Goal: Task Accomplishment & Management: Manage account settings

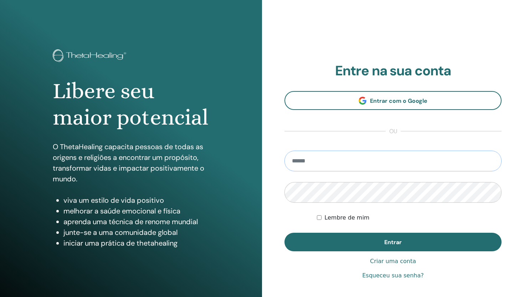
click at [326, 157] on input "email" at bounding box center [392, 160] width 217 height 21
type input "**********"
click at [284, 232] on button "Entrar" at bounding box center [392, 241] width 217 height 19
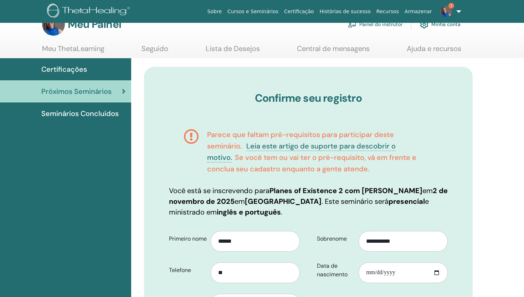
scroll to position [20, 0]
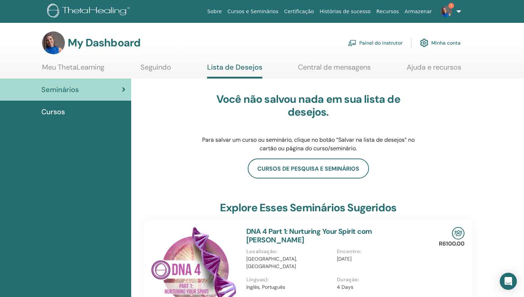
click at [446, 11] on img at bounding box center [446, 11] width 11 height 11
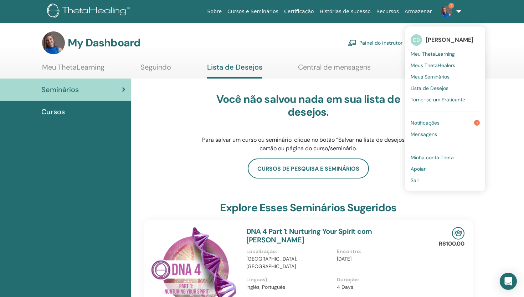
click at [435, 123] on span "Notificações" at bounding box center [425, 122] width 29 height 6
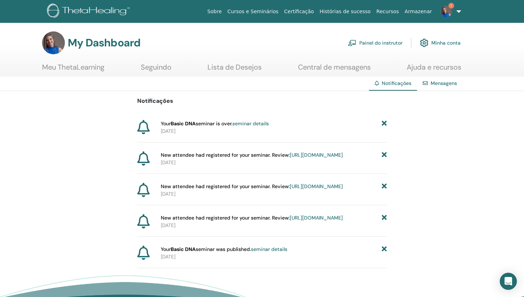
click at [269, 124] on link "seminar details" at bounding box center [250, 123] width 36 height 6
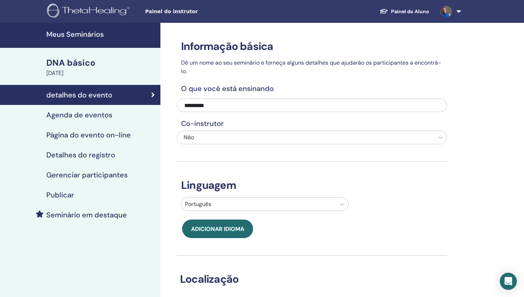
click at [462, 14] on link at bounding box center [449, 11] width 29 height 23
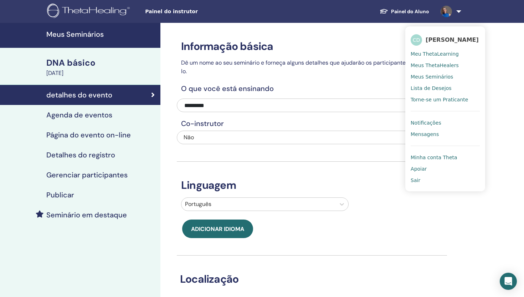
click at [417, 120] on font "Notificações" at bounding box center [426, 123] width 31 height 6
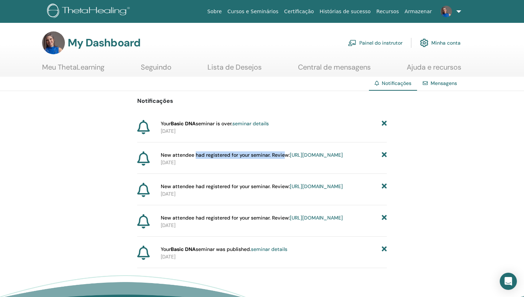
drag, startPoint x: 195, startPoint y: 155, endPoint x: 283, endPoint y: 155, distance: 87.7
click at [283, 155] on span "New attendee had registered for your seminar. Review: https://member.thetaheali…" at bounding box center [252, 154] width 182 height 7
click at [244, 174] on div "New attendee had registered for your seminar. Review: https://member.thetaheali…" at bounding box center [262, 162] width 250 height 22
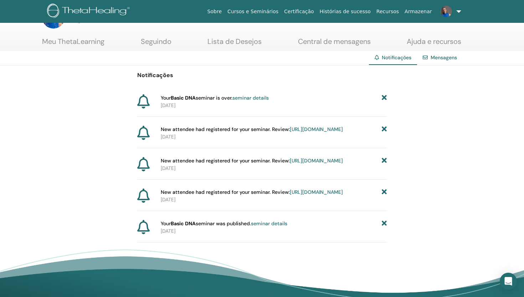
scroll to position [25, 0]
click at [290, 133] on link "https://member.thetahealing.com/instructor/seminar/375635/attendees" at bounding box center [316, 129] width 53 height 6
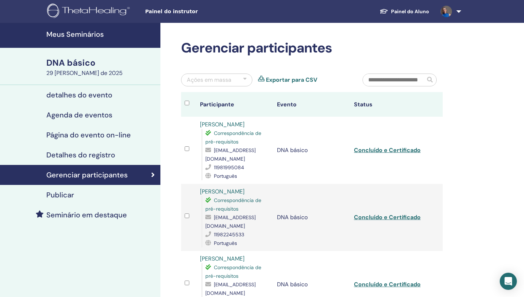
click at [414, 13] on font "Painel do Aluno" at bounding box center [410, 11] width 38 height 6
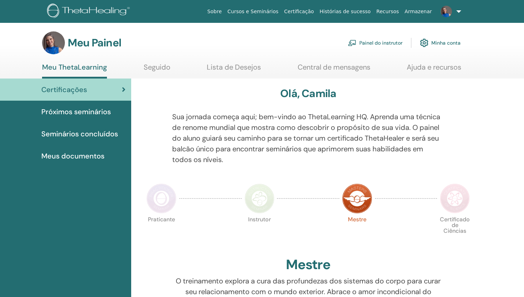
click at [456, 12] on link at bounding box center [449, 11] width 29 height 23
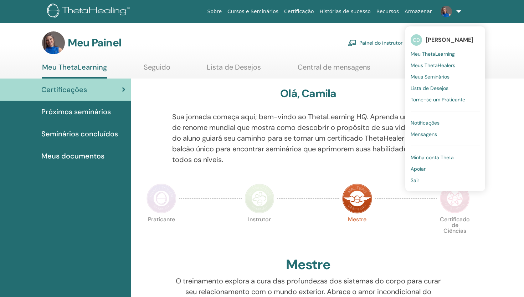
click at [423, 124] on font "Notificações" at bounding box center [425, 122] width 29 height 6
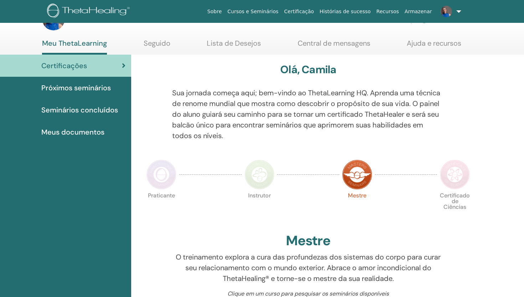
scroll to position [24, 0]
click at [459, 10] on link at bounding box center [449, 11] width 29 height 23
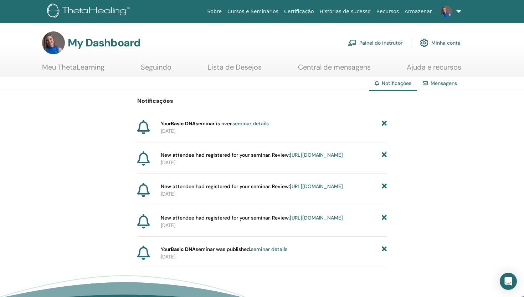
click at [99, 98] on div "Notificações Your Basic DNA seminar is over. seminar details 2025-09-01 New att…" at bounding box center [262, 179] width 524 height 177
click at [68, 69] on link "Meu ThetaLearning" at bounding box center [73, 70] width 62 height 14
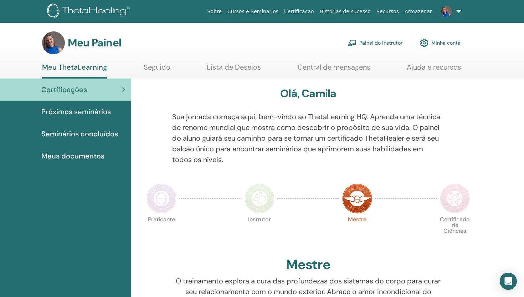
click at [148, 69] on font "Seguido" at bounding box center [157, 66] width 27 height 9
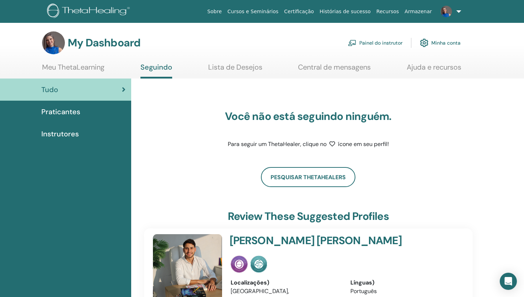
click at [376, 45] on link "Painel do instrutor" at bounding box center [375, 43] width 55 height 16
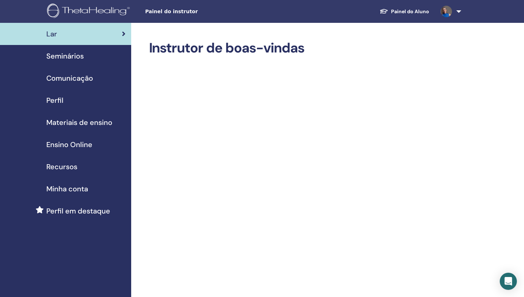
click at [77, 60] on span "Seminários" at bounding box center [64, 56] width 37 height 11
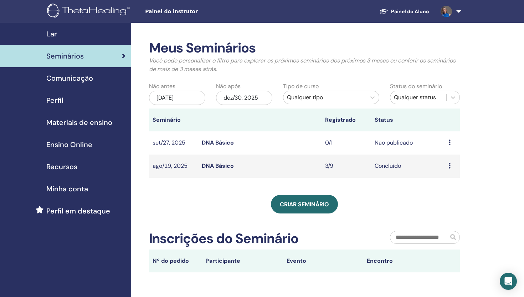
scroll to position [6, 0]
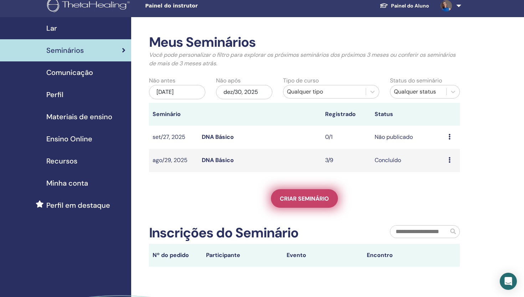
click at [308, 200] on span "Criar seminário" at bounding box center [304, 198] width 49 height 7
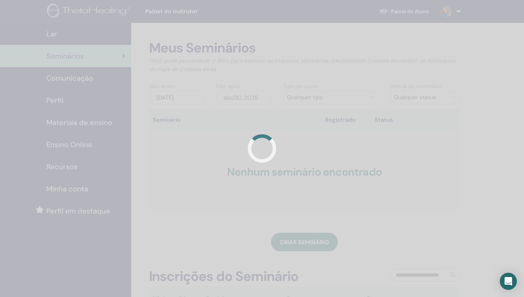
scroll to position [6, 0]
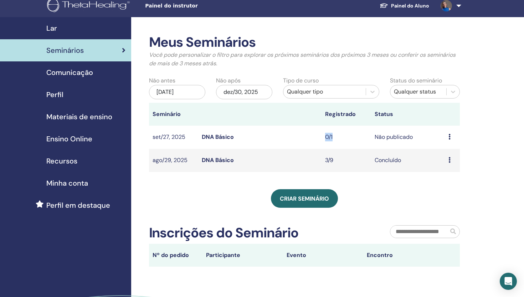
drag, startPoint x: 324, startPoint y: 137, endPoint x: 334, endPoint y: 137, distance: 9.6
click at [334, 137] on td "0/1" at bounding box center [346, 136] width 49 height 23
drag, startPoint x: 321, startPoint y: 138, endPoint x: 336, endPoint y: 137, distance: 15.0
click at [336, 137] on tr "[DATE] DNA Básico 0/1 Não publicado Visualizar Editar Participantes Cancelar" at bounding box center [304, 136] width 311 height 23
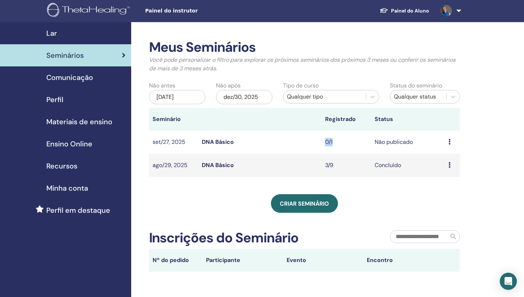
scroll to position [27, 0]
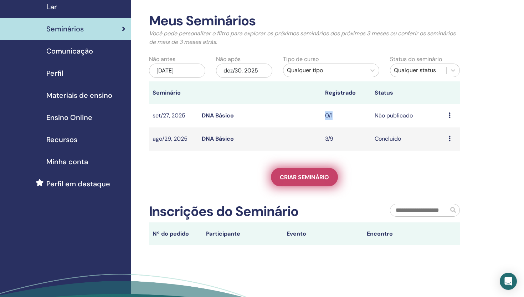
click at [307, 172] on link "Criar seminário" at bounding box center [304, 177] width 67 height 19
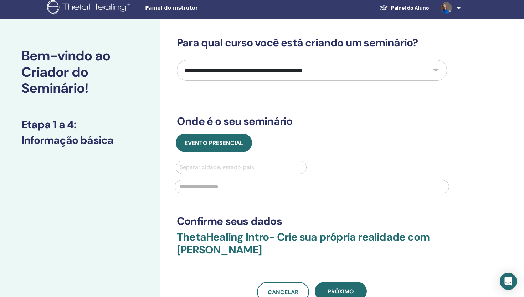
scroll to position [2, 0]
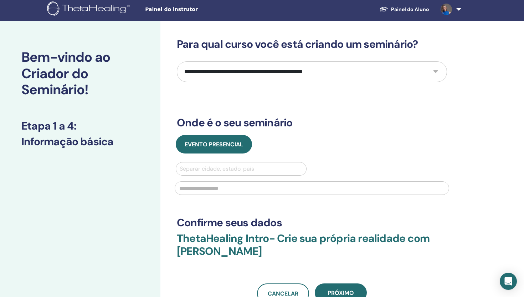
click at [267, 75] on select "**********" at bounding box center [312, 71] width 270 height 21
select select "*"
click at [177, 61] on select "**********" at bounding box center [312, 71] width 270 height 21
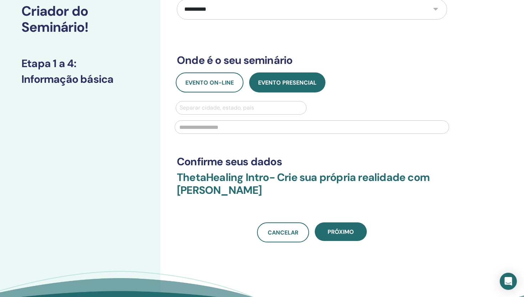
scroll to position [63, 0]
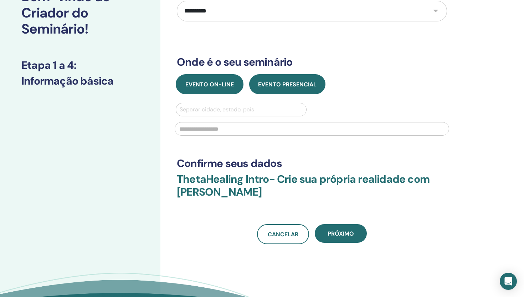
click at [219, 82] on font "Evento on-line" at bounding box center [209, 84] width 48 height 7
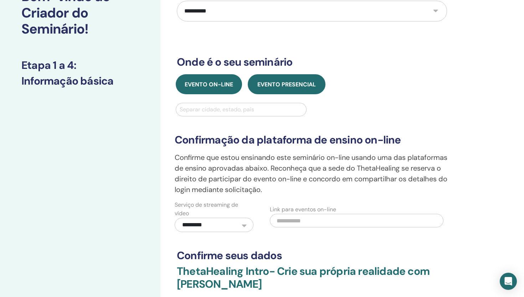
click at [280, 84] on font "Evento presencial" at bounding box center [286, 84] width 58 height 7
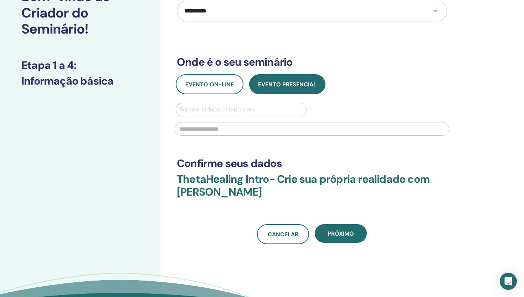
click at [226, 129] on input "text" at bounding box center [312, 129] width 274 height 14
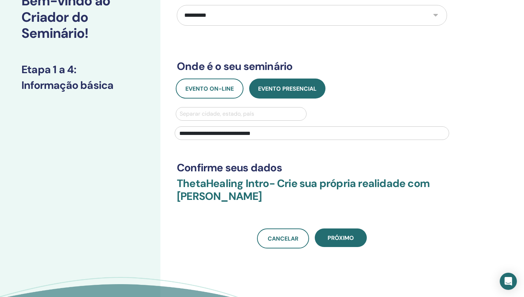
scroll to position [57, 0]
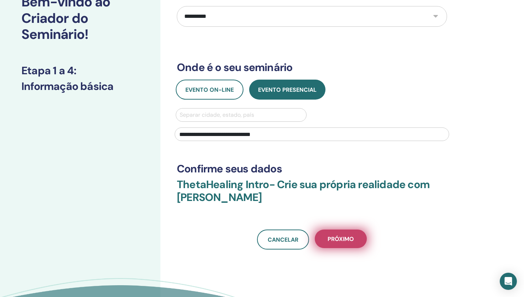
type input "**********"
click at [342, 238] on font "Próximo" at bounding box center [341, 238] width 26 height 7
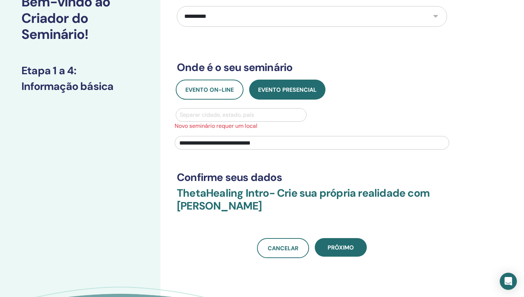
click at [243, 115] on div at bounding box center [241, 115] width 123 height 10
type input "**********"
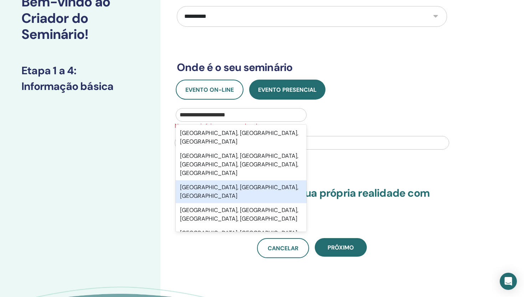
click at [252, 180] on div "São Paulo, São Paulo, BRA" at bounding box center [241, 191] width 131 height 23
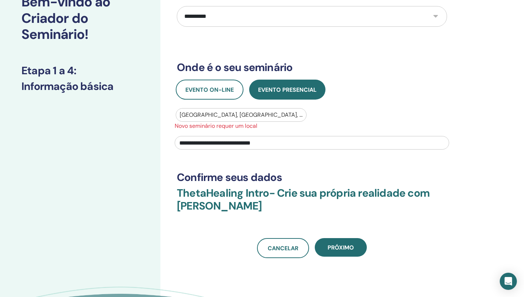
click at [278, 143] on input "**********" at bounding box center [312, 143] width 274 height 14
click at [237, 127] on font "Novo seminário requer um local" at bounding box center [216, 125] width 83 height 7
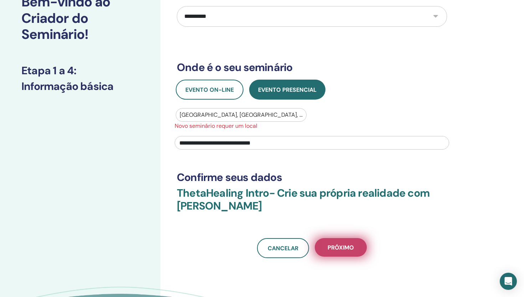
click at [332, 249] on font "Próximo" at bounding box center [341, 246] width 26 height 7
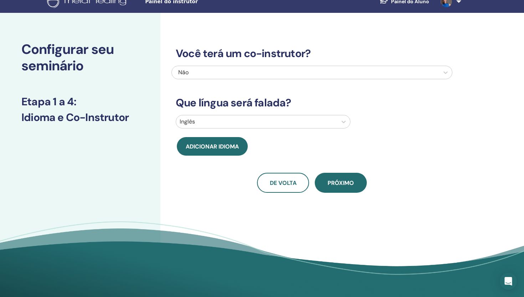
scroll to position [0, 0]
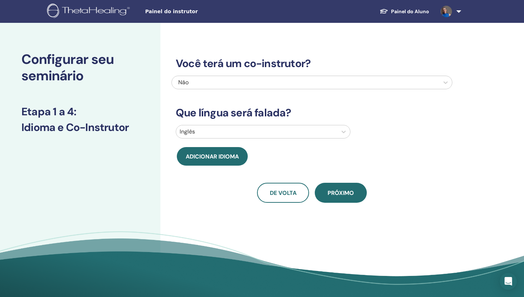
click at [270, 128] on div at bounding box center [257, 132] width 154 height 10
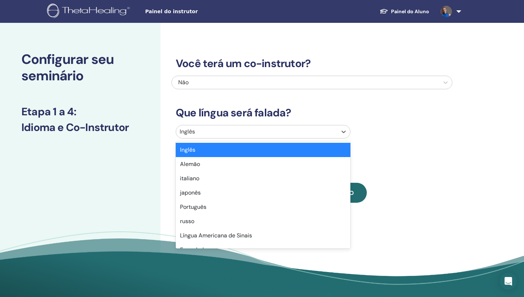
type input "*"
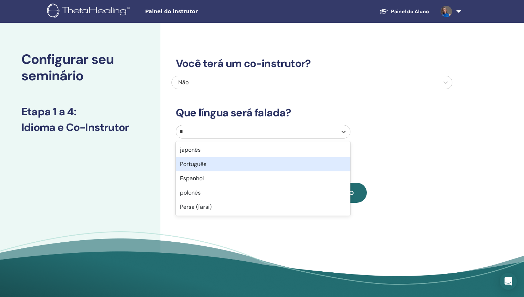
click at [219, 165] on div "Português" at bounding box center [263, 164] width 175 height 14
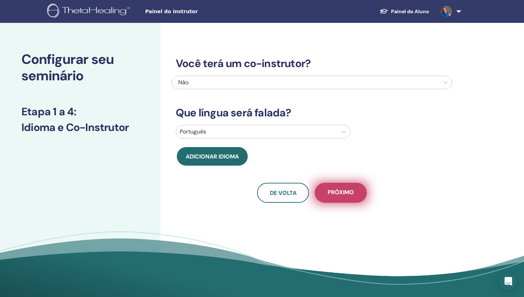
click at [333, 194] on font "Próximo" at bounding box center [341, 191] width 26 height 7
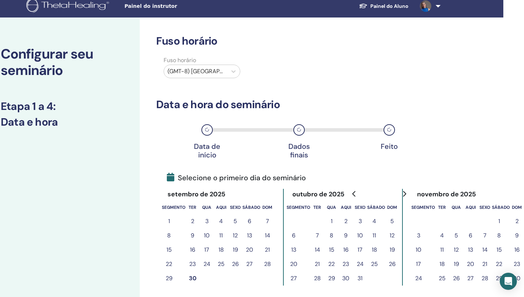
scroll to position [0, 21]
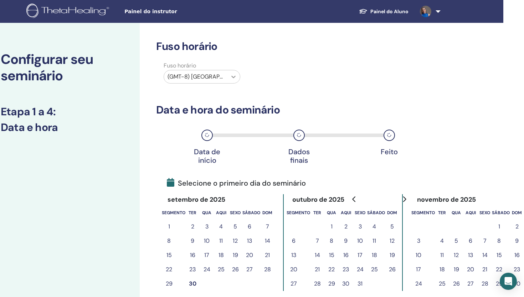
click at [232, 76] on icon at bounding box center [233, 77] width 4 height 2
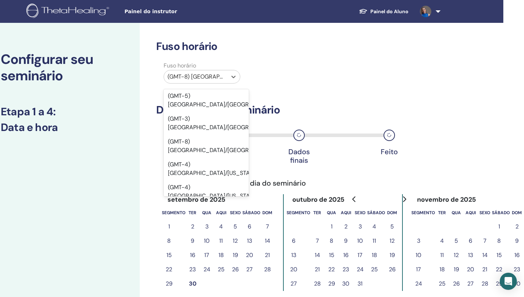
scroll to position [3979, 0]
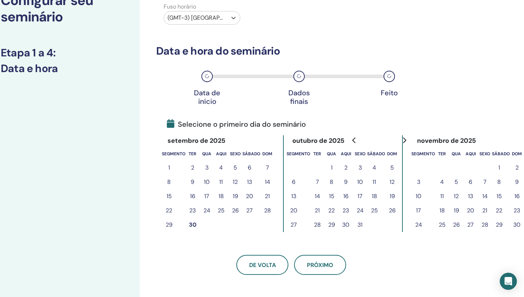
scroll to position [62, 21]
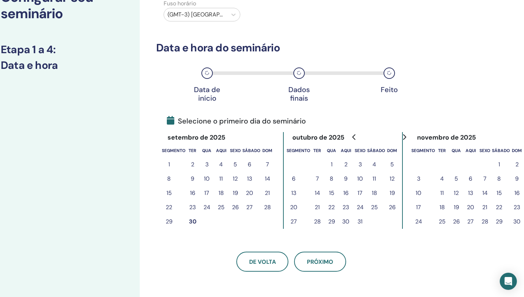
click at [333, 164] on button "1" at bounding box center [331, 164] width 14 height 14
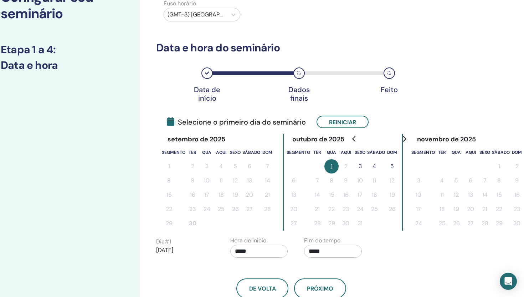
click at [361, 168] on font "3" at bounding box center [360, 165] width 3 height 7
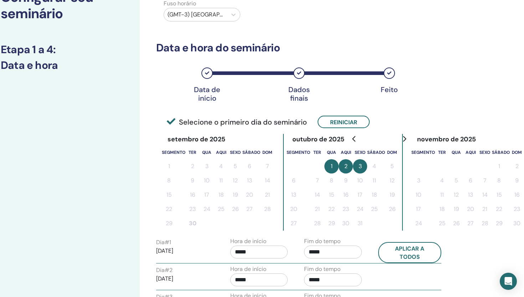
click at [344, 163] on button "2" at bounding box center [346, 166] width 14 height 14
click at [363, 167] on button "3" at bounding box center [360, 166] width 14 height 14
click at [339, 164] on button "1" at bounding box center [331, 166] width 14 height 14
click at [330, 165] on button "1" at bounding box center [331, 166] width 14 height 14
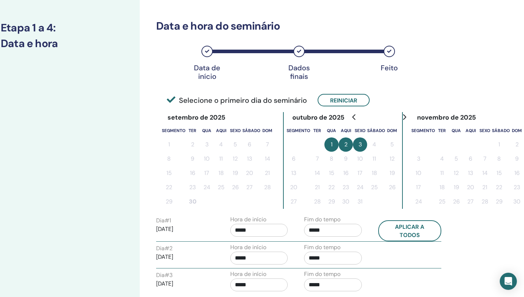
scroll to position [83, 21]
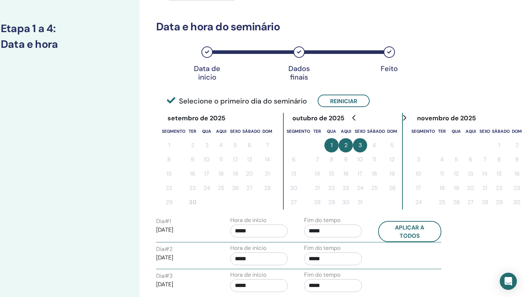
click at [351, 144] on button "2" at bounding box center [346, 145] width 14 height 14
click at [360, 145] on font "3" at bounding box center [360, 144] width 3 height 7
click at [344, 148] on button "2" at bounding box center [346, 145] width 14 height 14
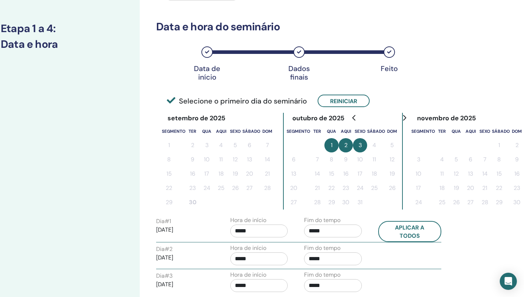
click at [344, 148] on button "2" at bounding box center [346, 145] width 14 height 14
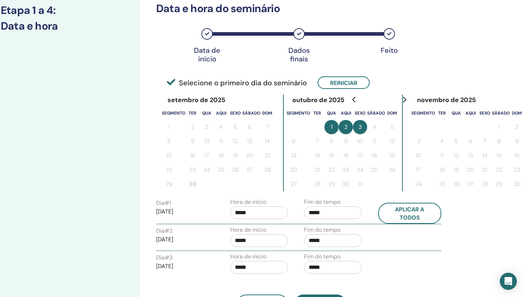
click at [169, 214] on font "01/10/2025" at bounding box center [164, 210] width 17 height 7
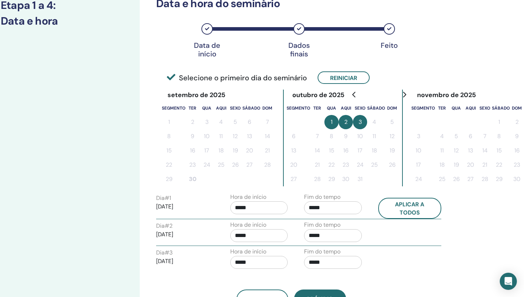
scroll to position [106, 21]
click at [168, 206] on font "01/10/2025" at bounding box center [164, 206] width 17 height 7
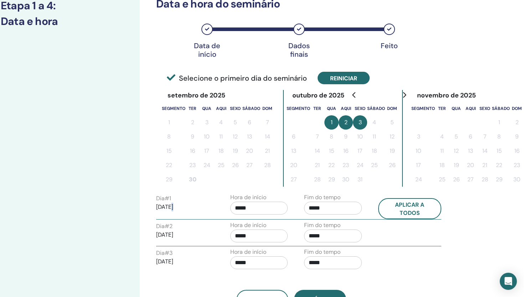
click at [332, 74] on font "Reiniciar" at bounding box center [343, 77] width 27 height 7
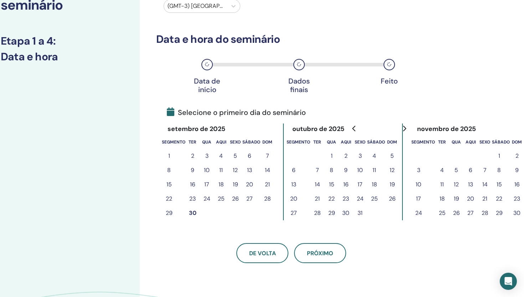
scroll to position [73, 21]
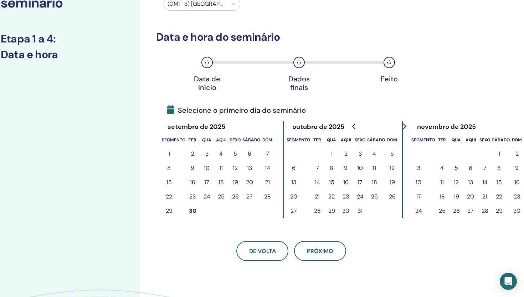
click at [361, 152] on font "3" at bounding box center [360, 153] width 3 height 7
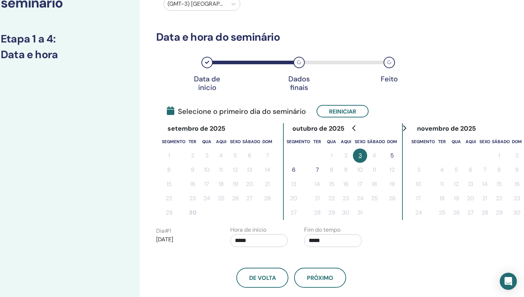
click at [393, 155] on font "5" at bounding box center [392, 155] width 4 height 7
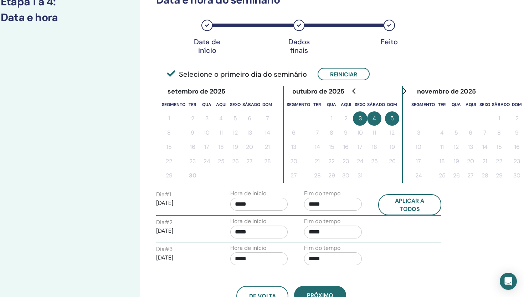
scroll to position [169, 21]
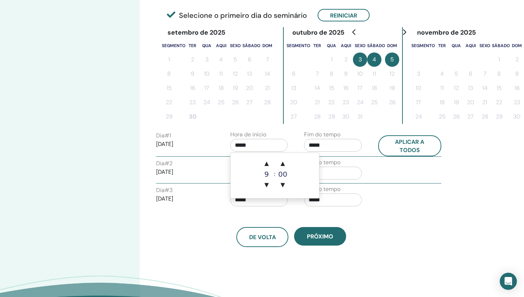
click at [263, 144] on input "*****" at bounding box center [259, 145] width 58 height 13
click at [266, 164] on font "▲" at bounding box center [267, 163] width 4 height 7
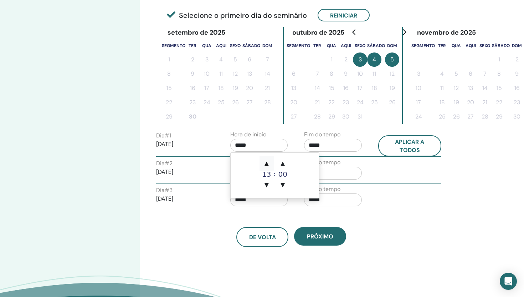
click at [266, 164] on font "▲" at bounding box center [267, 163] width 4 height 7
click at [267, 163] on font "▲" at bounding box center [267, 163] width 4 height 7
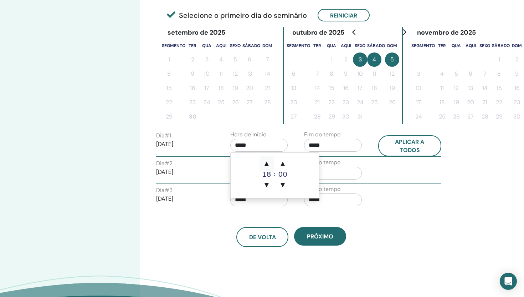
click at [267, 163] on font "▲" at bounding box center [267, 163] width 4 height 7
click at [266, 184] on font "▼" at bounding box center [267, 184] width 4 height 7
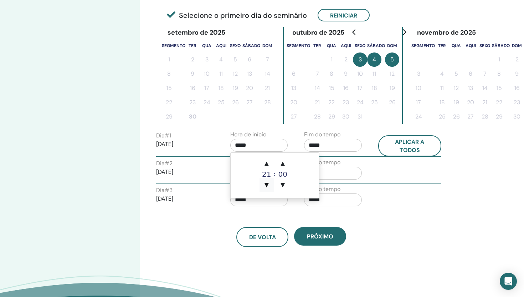
click at [266, 184] on font "▼" at bounding box center [267, 184] width 4 height 7
click at [237, 145] on input "*****" at bounding box center [259, 145] width 58 height 13
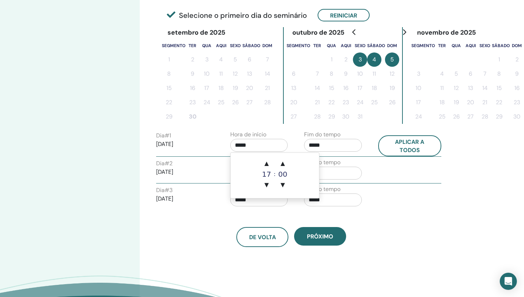
click at [237, 145] on input "*****" at bounding box center [259, 145] width 58 height 13
type input "*****"
click at [304, 208] on div "Fim do tempo *****" at bounding box center [333, 197] width 58 height 25
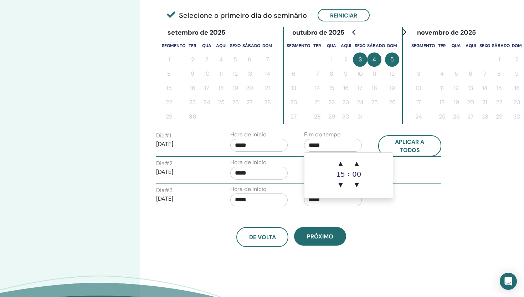
click at [310, 146] on input "*****" at bounding box center [333, 145] width 58 height 13
click at [340, 162] on font "▲" at bounding box center [340, 163] width 4 height 7
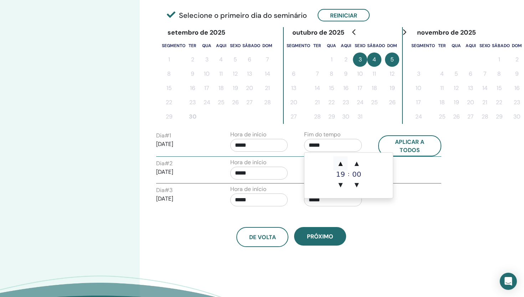
click at [340, 162] on font "▲" at bounding box center [340, 163] width 4 height 7
type input "*****"
click at [320, 177] on td "▲ 20 ▼ : ▲ 00 ▼" at bounding box center [348, 175] width 88 height 45
click at [290, 210] on div "De volta Próximo" at bounding box center [291, 228] width 281 height 37
click at [236, 145] on input "*****" at bounding box center [259, 145] width 58 height 13
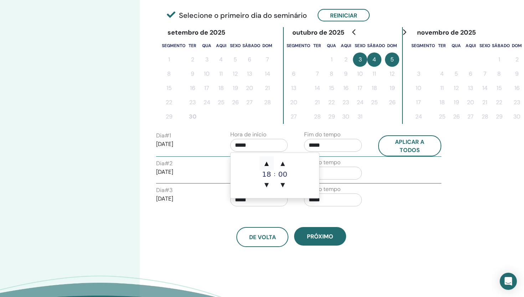
click at [265, 163] on font "▲" at bounding box center [267, 163] width 4 height 7
click at [265, 186] on font "▼" at bounding box center [267, 184] width 4 height 7
type input "*****"
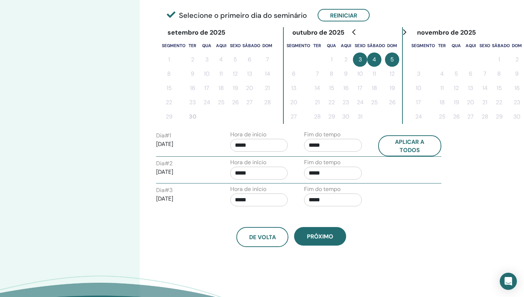
click at [397, 178] on div "Dia # 2 04/10/2025 Hora de início ***** Fim do tempo *****" at bounding box center [299, 170] width 296 height 25
click at [406, 145] on font "Aplicar a todos" at bounding box center [409, 146] width 29 height 16
type input "*****"
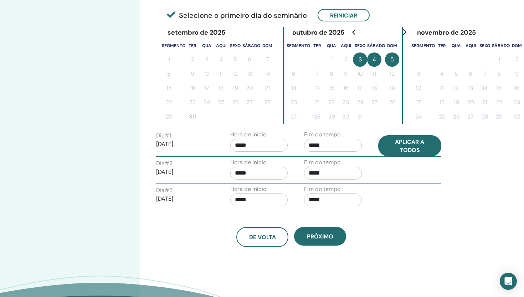
type input "*****"
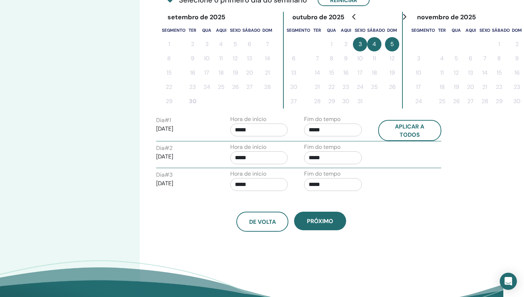
scroll to position [187, 21]
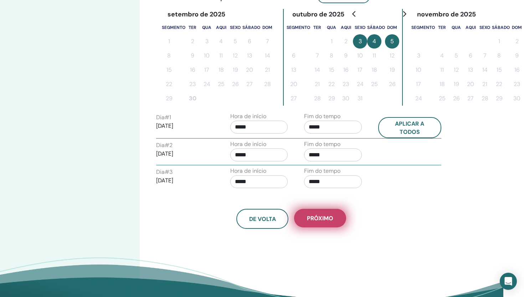
click at [329, 222] on button "Próximo" at bounding box center [320, 218] width 52 height 19
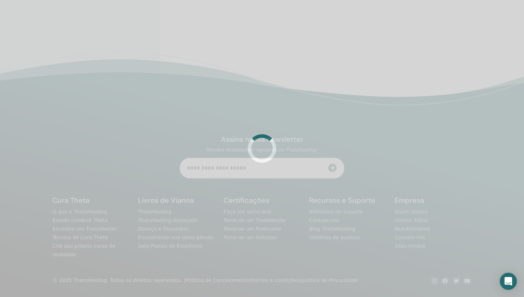
scroll to position [187, 0]
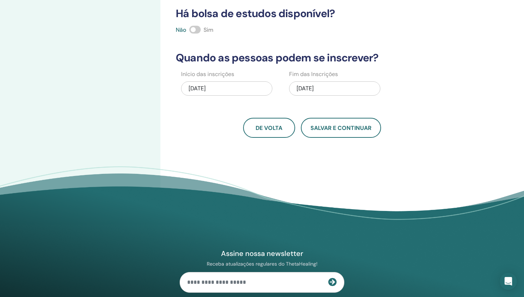
click at [333, 88] on div "10/05/2025" at bounding box center [334, 88] width 91 height 14
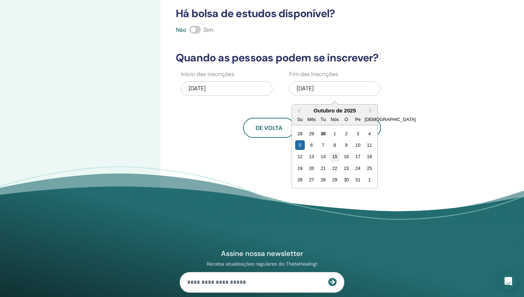
click at [334, 158] on font "15" at bounding box center [334, 156] width 5 height 5
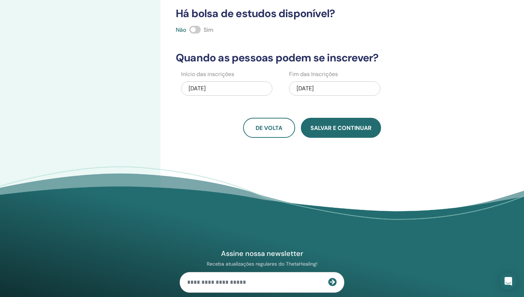
click at [333, 131] on font "Salvar e continuar" at bounding box center [340, 127] width 61 height 7
click at [328, 136] on button "Salvar e continuar" at bounding box center [341, 128] width 80 height 20
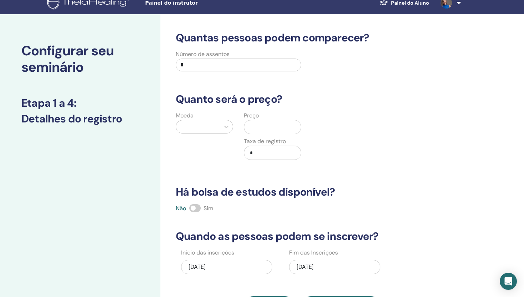
scroll to position [0, 0]
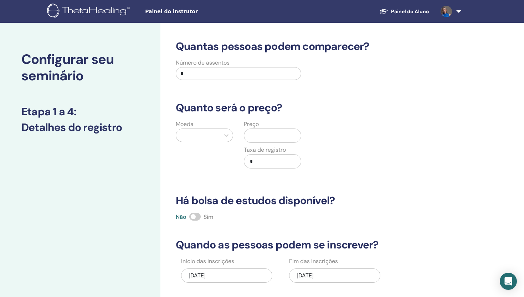
click at [198, 75] on input "*" at bounding box center [238, 73] width 125 height 13
type input "**"
click at [198, 136] on div at bounding box center [198, 135] width 37 height 10
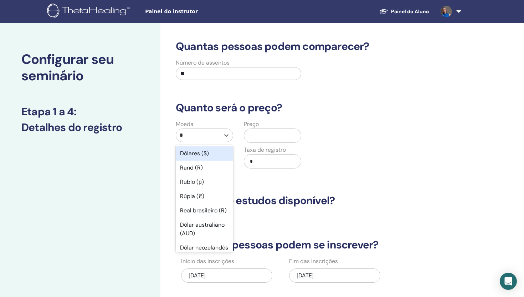
type input "**"
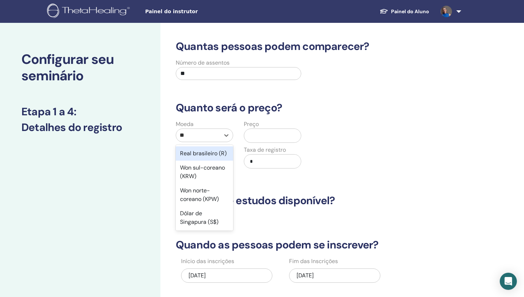
click at [203, 153] on font "Real brasileiro (R)" at bounding box center [203, 152] width 47 height 7
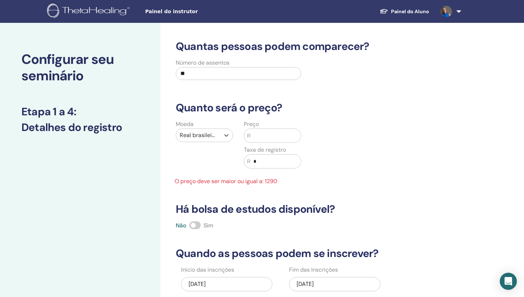
click at [270, 141] on input "text" at bounding box center [276, 136] width 50 height 14
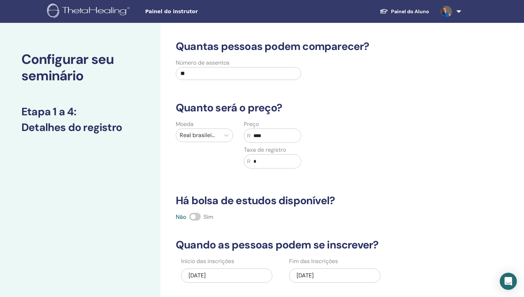
type input "****"
click at [269, 163] on input "*" at bounding box center [276, 161] width 50 height 14
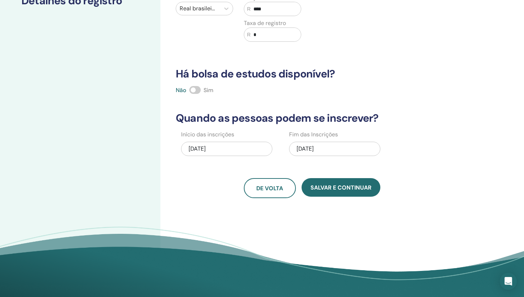
scroll to position [125, 0]
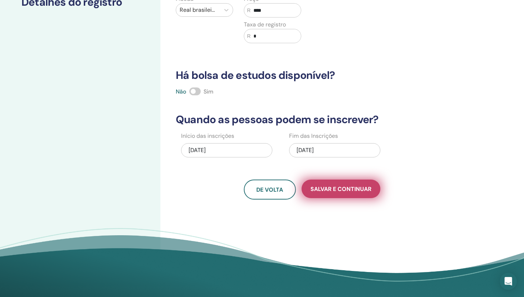
click at [338, 196] on button "Salvar e continuar" at bounding box center [341, 188] width 79 height 19
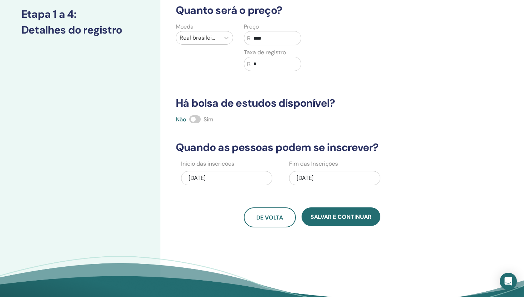
scroll to position [97, 0]
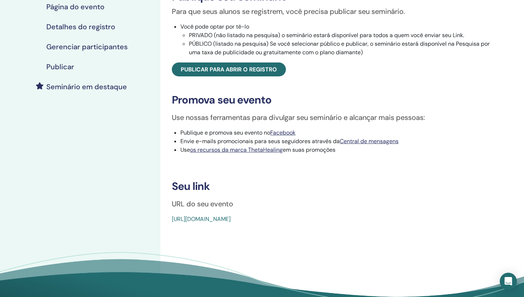
scroll to position [127, 0]
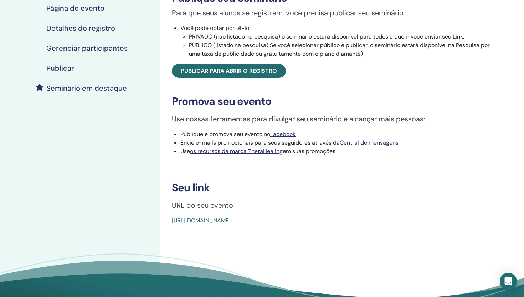
click at [229, 224] on font "https://www.thetahealing.com/seminar-378907-details.html" at bounding box center [201, 219] width 59 height 7
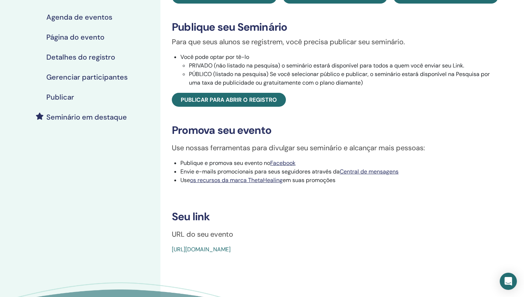
scroll to position [97, 0]
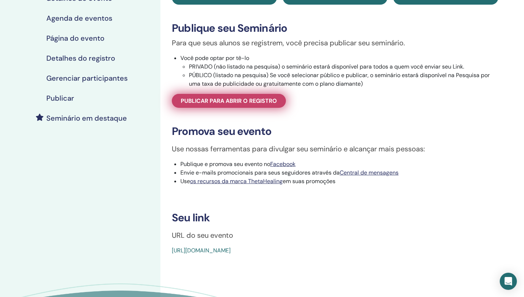
click at [234, 104] on font "Publicar para abrir o registro" at bounding box center [229, 100] width 96 height 7
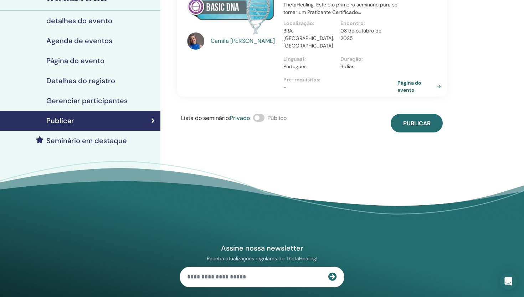
scroll to position [72, 0]
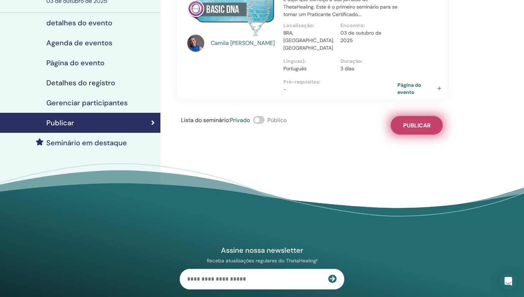
click at [412, 122] on font "Publicar" at bounding box center [416, 125] width 27 height 7
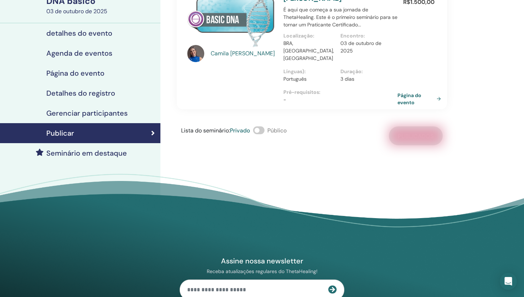
scroll to position [58, 0]
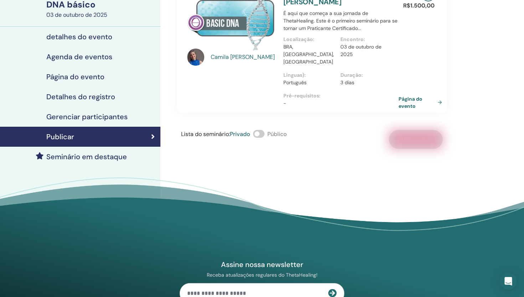
click at [405, 96] on font "Página do evento" at bounding box center [411, 102] width 24 height 13
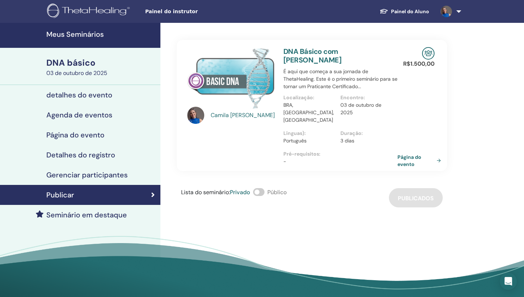
click at [430, 194] on div "Lista do seminário : Privado Público Publicados" at bounding box center [312, 197] width 270 height 19
click at [405, 154] on font "Página do evento" at bounding box center [411, 160] width 24 height 13
click at [76, 96] on font "detalhes do evento" at bounding box center [79, 94] width 66 height 9
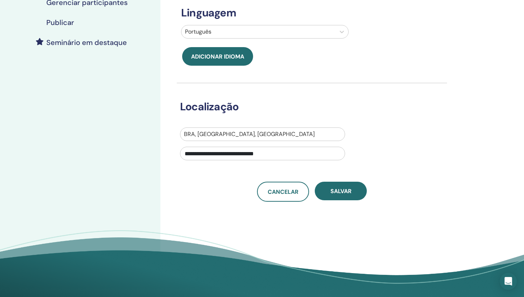
scroll to position [174, 0]
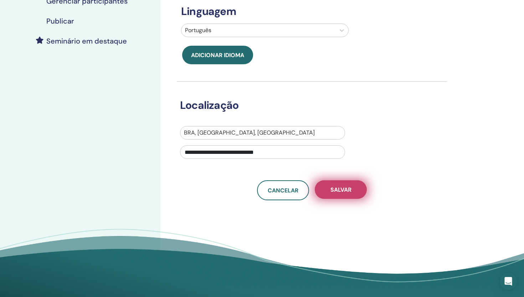
click at [338, 191] on font "Salvar" at bounding box center [340, 189] width 21 height 7
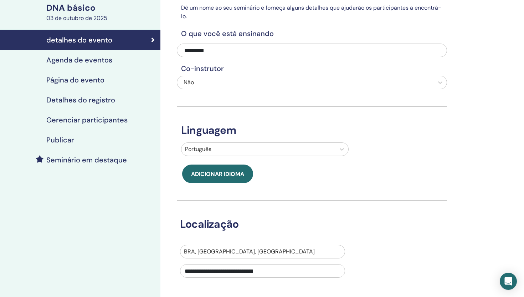
scroll to position [54, 0]
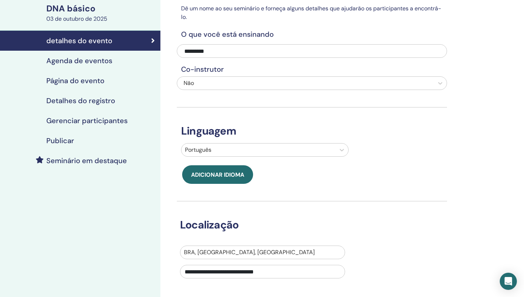
click at [63, 143] on font "Publicar" at bounding box center [60, 140] width 28 height 9
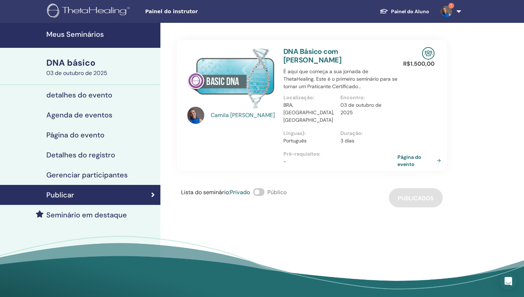
click at [89, 130] on font "Página do evento" at bounding box center [75, 134] width 58 height 9
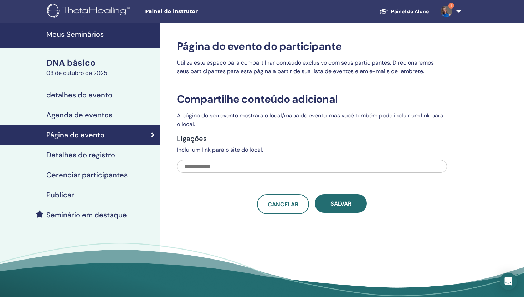
click at [90, 156] on font "Detalhes do registro" at bounding box center [80, 154] width 69 height 9
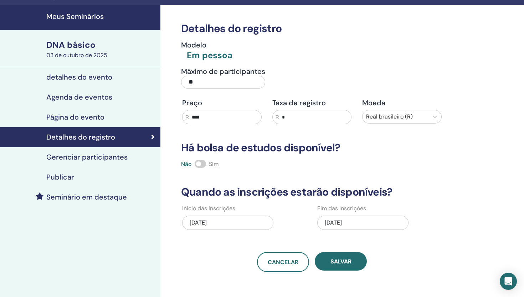
scroll to position [17, 0]
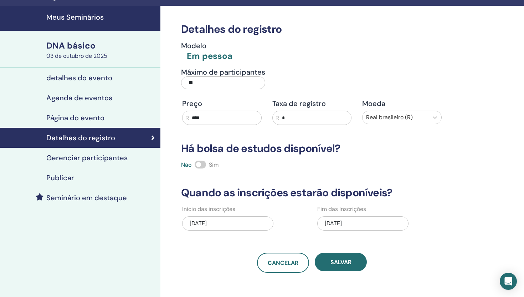
click at [104, 160] on font "Gerenciar participantes" at bounding box center [86, 157] width 81 height 9
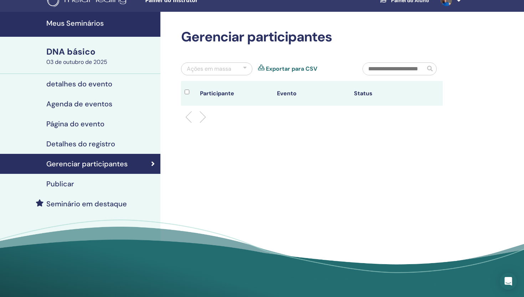
scroll to position [10, 0]
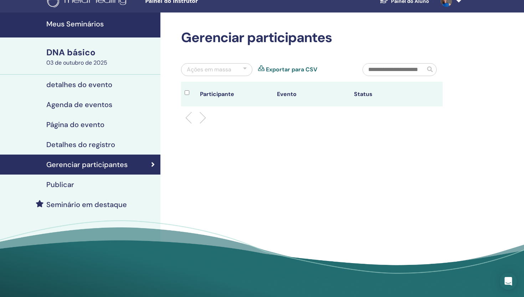
click at [291, 70] on font "Exportar para CSV" at bounding box center [291, 69] width 51 height 7
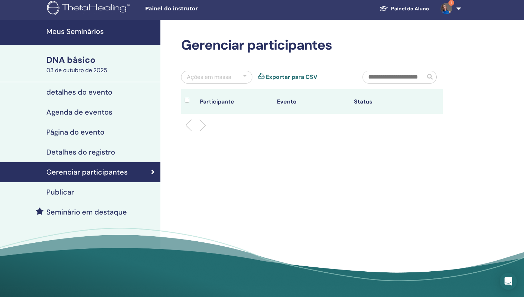
scroll to position [0, 0]
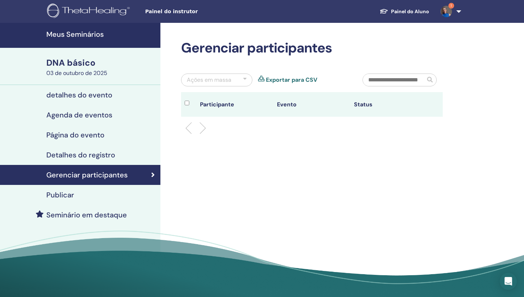
click at [57, 216] on font "Seminário em destaque" at bounding box center [86, 214] width 81 height 9
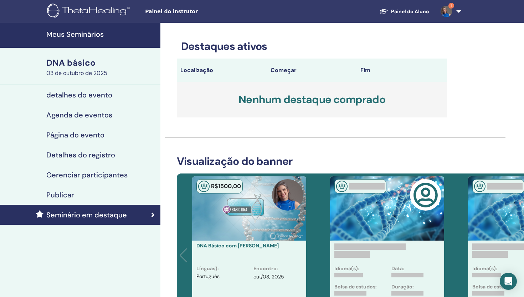
click at [69, 197] on font "Publicar" at bounding box center [60, 194] width 28 height 9
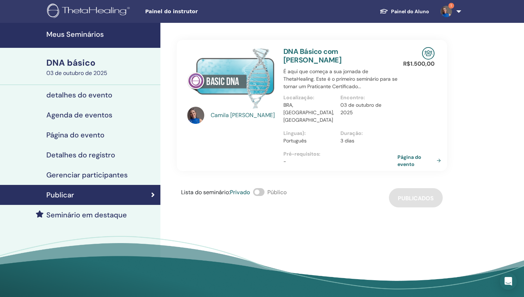
click at [258, 188] on span at bounding box center [258, 192] width 11 height 8
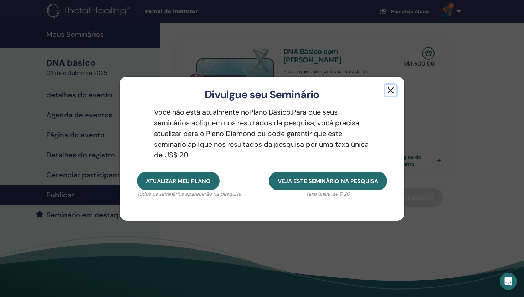
click at [390, 90] on button "button" at bounding box center [390, 89] width 11 height 11
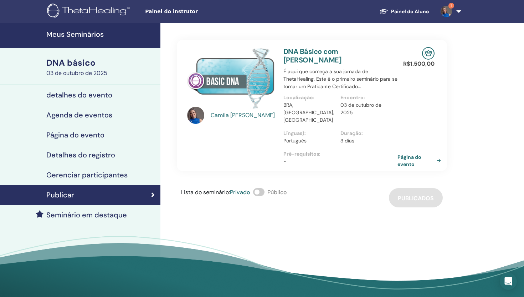
click at [89, 195] on div "Publicar" at bounding box center [80, 194] width 149 height 9
click at [260, 188] on span at bounding box center [258, 192] width 11 height 8
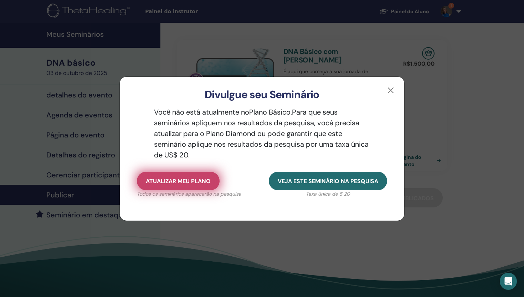
click at [204, 186] on button "Atualizar meu plano" at bounding box center [178, 180] width 83 height 19
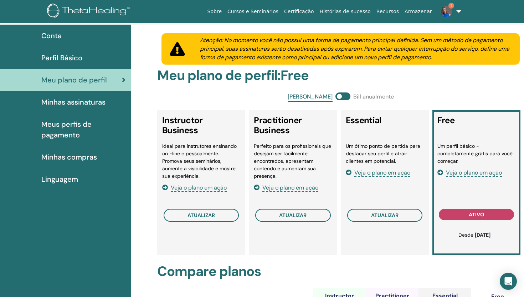
scroll to position [38, 0]
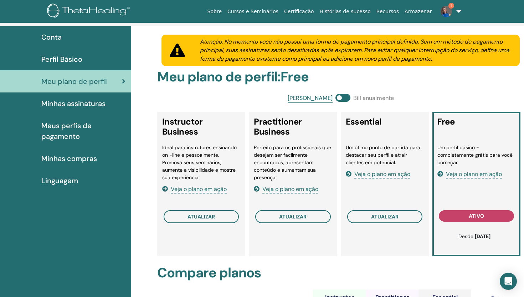
drag, startPoint x: 446, startPoint y: 153, endPoint x: 468, endPoint y: 182, distance: 36.4
click at [468, 182] on div "Um perfil básico - completamente grátis para você começar. Veja o plano em ação" at bounding box center [476, 175] width 78 height 62
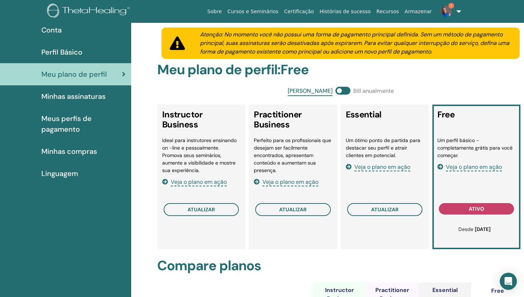
scroll to position [48, 0]
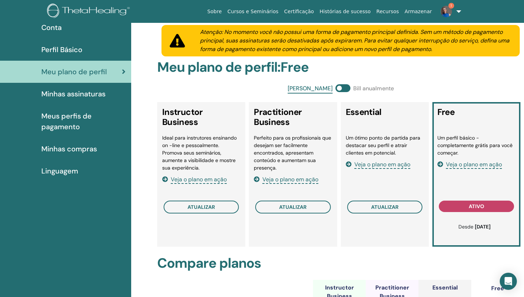
click at [463, 166] on span "Veja o plano em ação" at bounding box center [474, 164] width 56 height 8
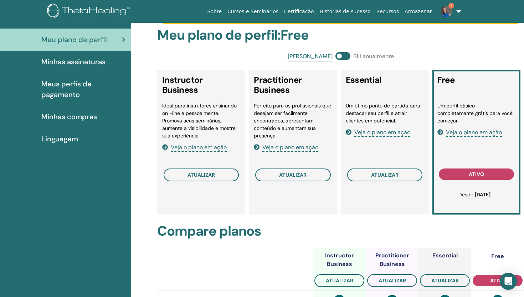
scroll to position [0, 0]
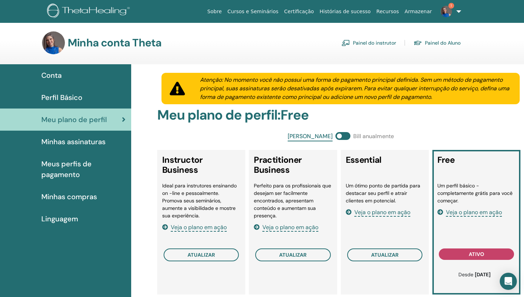
click at [61, 97] on span "Perfil Básico" at bounding box center [61, 97] width 41 height 11
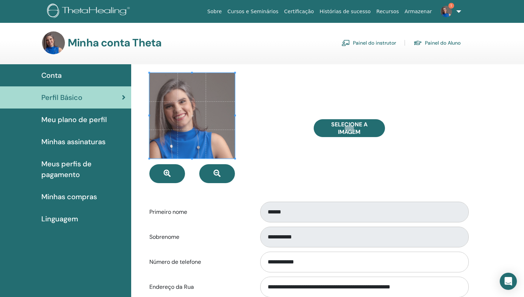
click at [370, 43] on link "Painel do instrutor" at bounding box center [369, 42] width 55 height 11
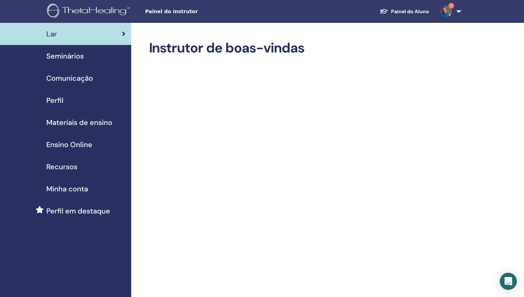
click at [62, 58] on span "Seminários" at bounding box center [64, 56] width 37 height 11
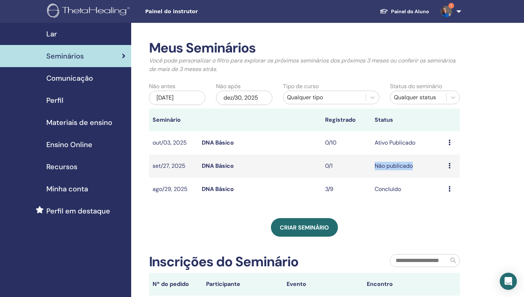
drag, startPoint x: 370, startPoint y: 165, endPoint x: 419, endPoint y: 165, distance: 48.8
click at [419, 165] on tr "[DATE] DNA Básico 0/1 Não publicado Visualizar Editar Participantes Cancelar" at bounding box center [304, 165] width 311 height 23
drag, startPoint x: 370, startPoint y: 144, endPoint x: 424, endPoint y: 144, distance: 53.8
click at [424, 144] on tr "[DATE] DNA Básico 0/10 Ativo Publicado Visualizar Editar Participantes Cancelar" at bounding box center [304, 142] width 311 height 23
click at [449, 143] on icon at bounding box center [449, 142] width 2 height 6
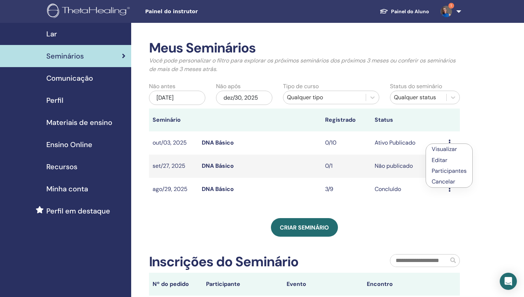
click at [453, 149] on link "Visualizar" at bounding box center [444, 148] width 25 height 7
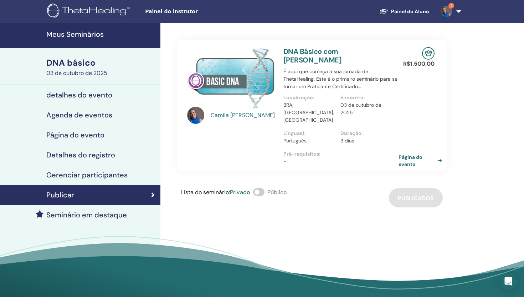
click at [406, 154] on font "Página do evento" at bounding box center [411, 160] width 24 height 13
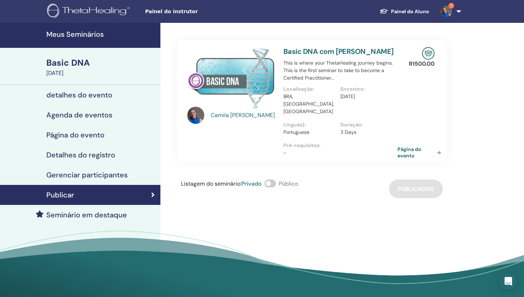
click at [80, 134] on h4 "Página do evento" at bounding box center [75, 134] width 58 height 9
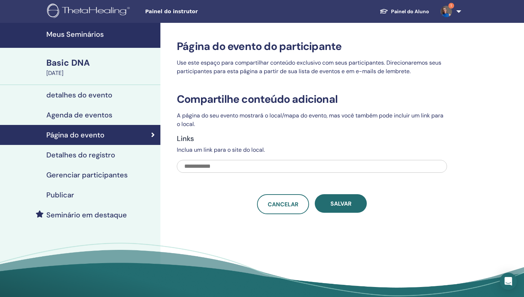
click at [103, 116] on h4 "Agenda de eventos" at bounding box center [79, 115] width 66 height 9
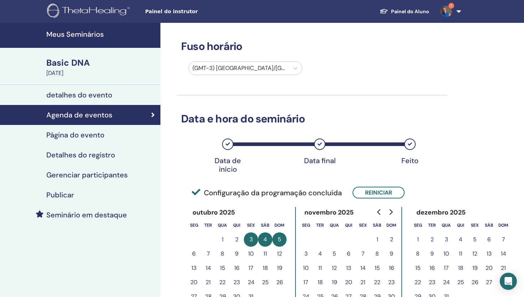
click at [449, 10] on img at bounding box center [446, 11] width 11 height 11
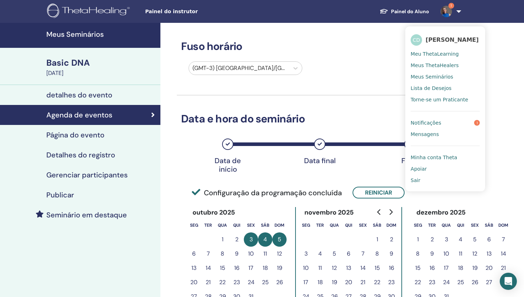
click at [425, 123] on span "Notificações" at bounding box center [426, 122] width 31 height 6
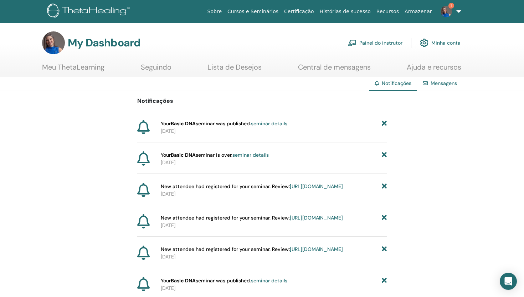
click at [384, 123] on icon at bounding box center [384, 123] width 5 height 7
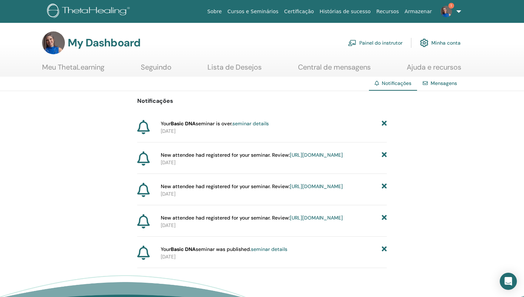
click at [384, 125] on icon at bounding box center [384, 123] width 5 height 7
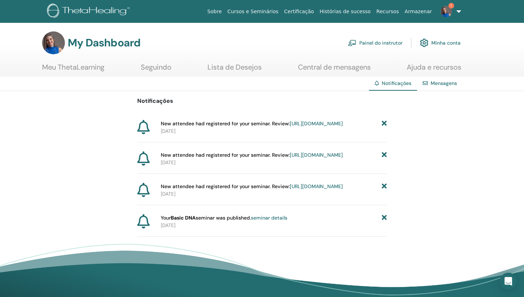
click at [384, 125] on icon at bounding box center [384, 123] width 5 height 7
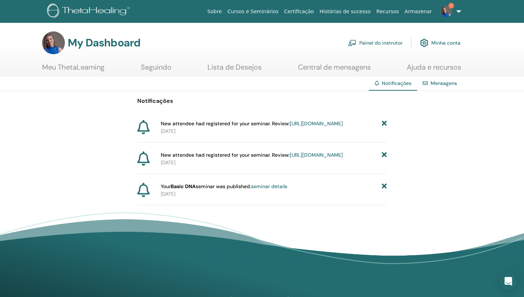
click at [384, 125] on icon at bounding box center [384, 123] width 5 height 7
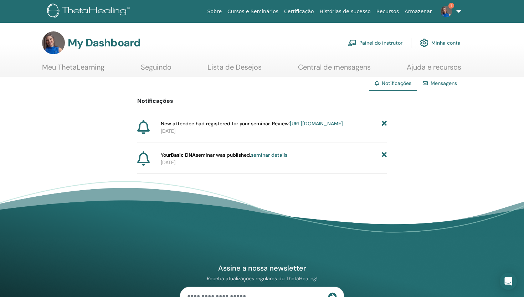
click at [384, 125] on icon at bounding box center [384, 123] width 5 height 7
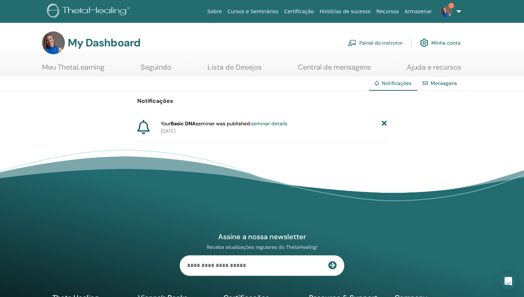
click at [384, 125] on icon at bounding box center [384, 123] width 5 height 7
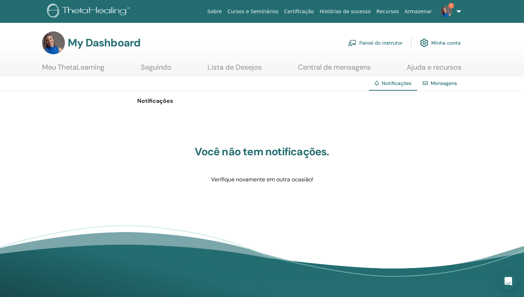
click at [370, 45] on link "Painel do instrutor" at bounding box center [375, 43] width 55 height 16
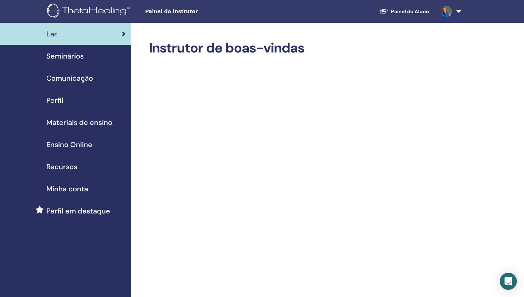
click at [72, 54] on span "Seminários" at bounding box center [64, 56] width 37 height 11
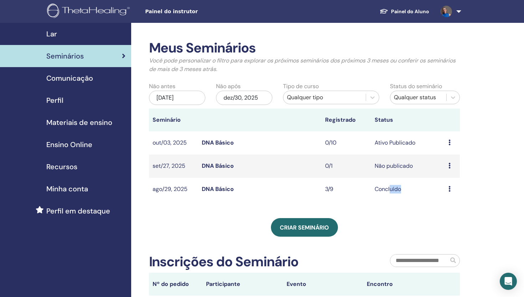
drag, startPoint x: 410, startPoint y: 190, endPoint x: 390, endPoint y: 190, distance: 19.6
click at [390, 190] on td "Concluído" at bounding box center [408, 189] width 74 height 23
click at [445, 164] on td "Visualizar Editar Participantes Cancelar" at bounding box center [452, 165] width 15 height 23
click at [449, 165] on icon at bounding box center [449, 166] width 2 height 6
click at [446, 172] on link "Visualizar" at bounding box center [444, 170] width 25 height 7
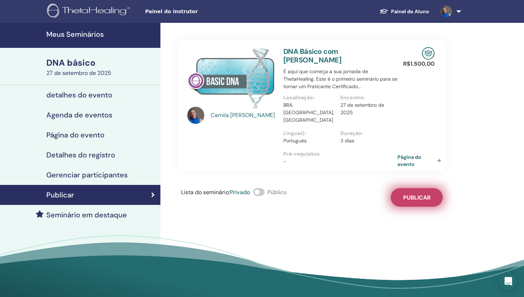
click at [417, 194] on button "Publicar" at bounding box center [417, 197] width 52 height 19
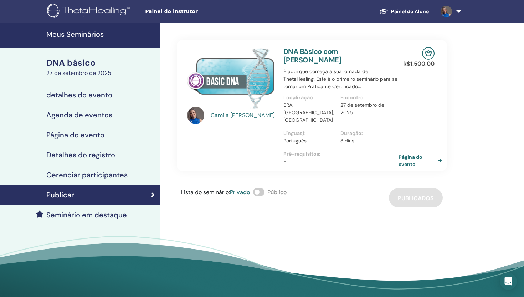
click at [407, 154] on font "Página do evento" at bounding box center [411, 160] width 24 height 13
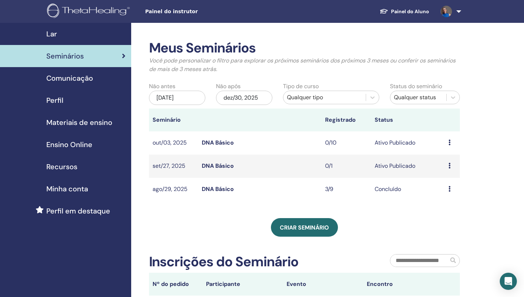
click at [450, 168] on icon at bounding box center [449, 166] width 2 height 6
click at [443, 206] on p "Cancelar" at bounding box center [449, 206] width 35 height 9
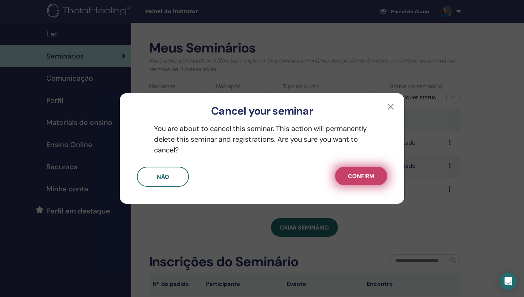
click at [358, 174] on span "Confirm" at bounding box center [361, 175] width 26 height 7
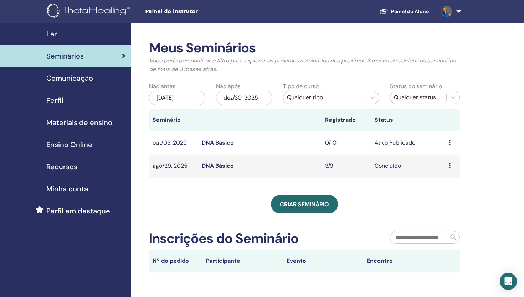
click at [448, 142] on icon at bounding box center [449, 142] width 2 height 6
click at [391, 208] on div "Criar seminário" at bounding box center [304, 204] width 311 height 19
click at [222, 142] on link "DNA Básico" at bounding box center [218, 142] width 32 height 7
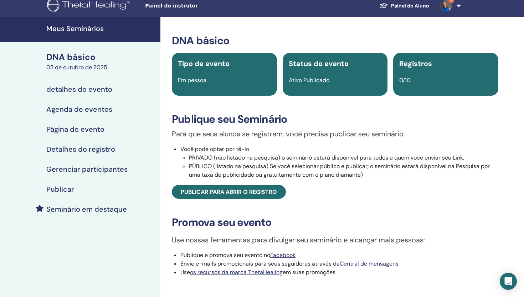
scroll to position [5, 0]
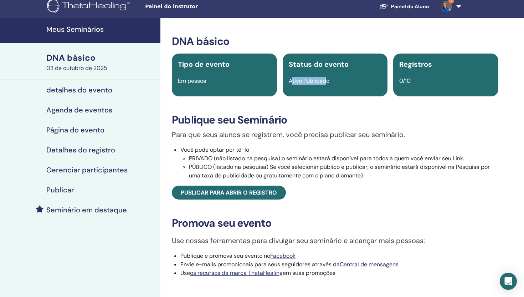
drag, startPoint x: 293, startPoint y: 81, endPoint x: 326, endPoint y: 81, distance: 33.2
click at [326, 82] on font "Ativo Publicado" at bounding box center [309, 80] width 41 height 7
drag, startPoint x: 218, startPoint y: 149, endPoint x: 260, endPoint y: 149, distance: 42.4
click at [260, 149] on li "Você pode optar por tê-lo PRIVADO (não listado na pesquisa) o seminário estará …" at bounding box center [339, 162] width 318 height 34
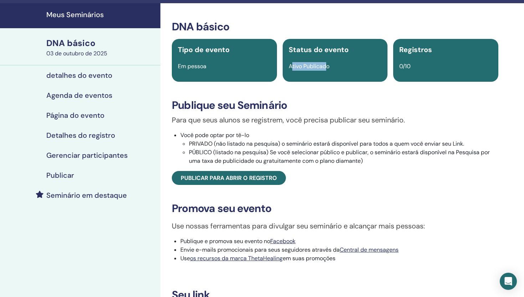
scroll to position [20, 0]
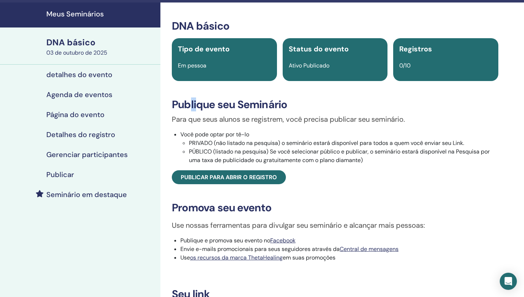
drag, startPoint x: 191, startPoint y: 103, endPoint x: 197, endPoint y: 104, distance: 6.5
click at [197, 104] on font "Publique seu Seminário" at bounding box center [229, 104] width 115 height 14
drag, startPoint x: 192, startPoint y: 117, endPoint x: 238, endPoint y: 119, distance: 45.7
click at [238, 119] on font "Para que seus alunos se registrem, você precisa publicar seu seminário." at bounding box center [288, 118] width 233 height 9
drag, startPoint x: 203, startPoint y: 134, endPoint x: 236, endPoint y: 136, distance: 33.5
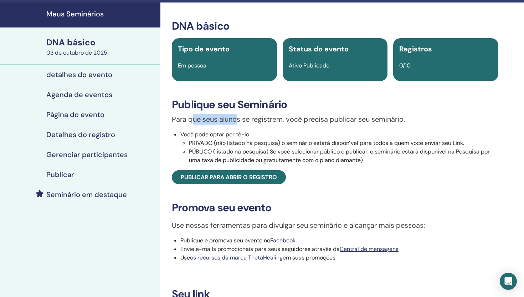
click at [236, 136] on font "Você pode optar por tê-lo" at bounding box center [214, 133] width 69 height 7
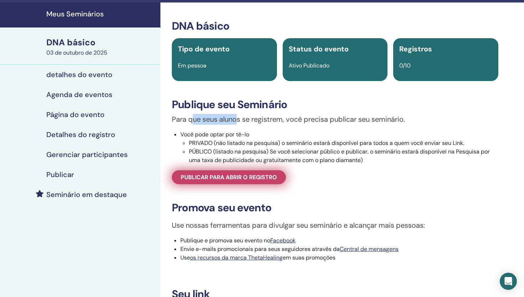
click at [214, 179] on font "Publicar para abrir o registro" at bounding box center [229, 176] width 96 height 7
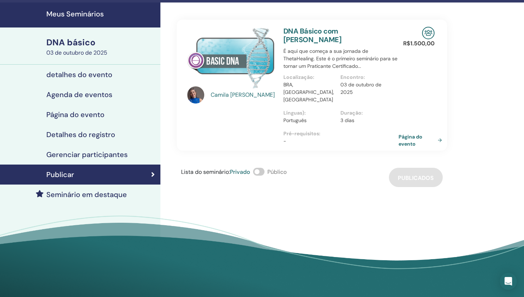
click at [406, 134] on font "Página do evento" at bounding box center [411, 140] width 24 height 13
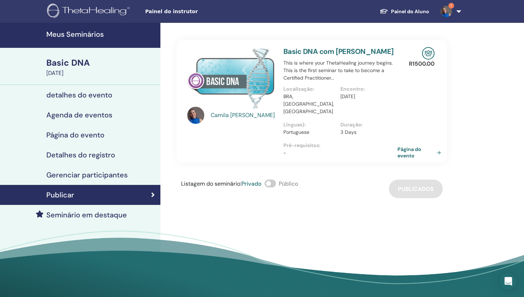
click at [450, 10] on img at bounding box center [446, 11] width 11 height 11
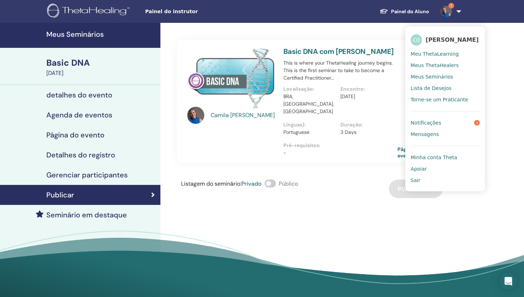
click at [438, 124] on span "Notificações" at bounding box center [426, 122] width 31 height 6
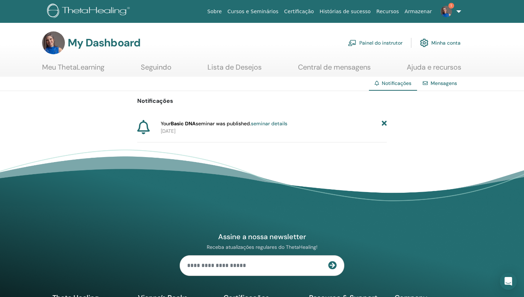
click at [384, 124] on icon at bounding box center [384, 123] width 5 height 7
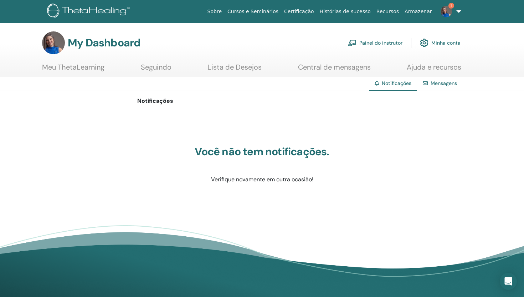
click at [386, 47] on link "Painel do instrutor" at bounding box center [375, 43] width 55 height 16
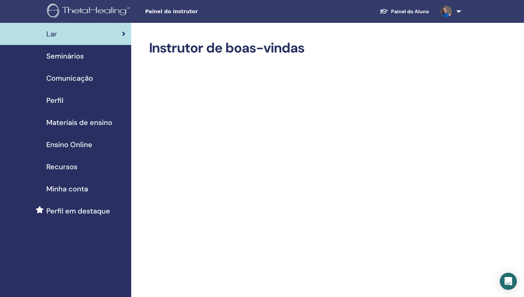
click at [68, 56] on span "Seminários" at bounding box center [64, 56] width 37 height 11
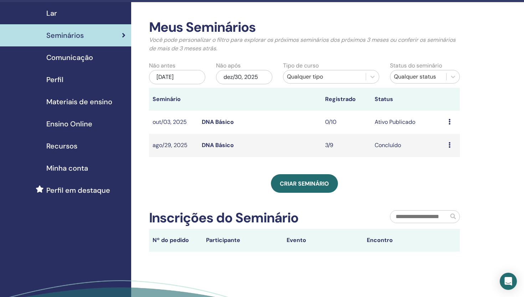
scroll to position [23, 0]
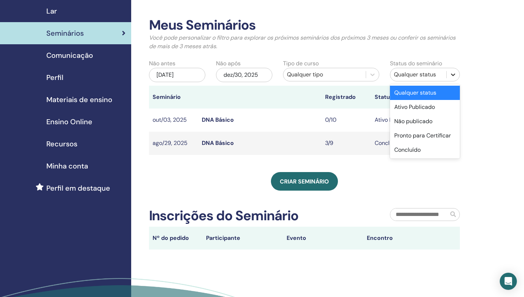
click at [456, 75] on icon at bounding box center [453, 74] width 7 height 7
click at [428, 136] on div "Pronto para Certificar" at bounding box center [425, 135] width 70 height 14
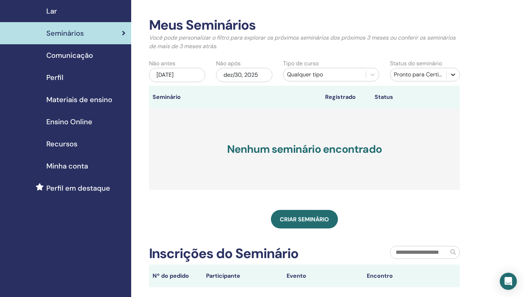
click at [455, 75] on icon at bounding box center [453, 74] width 7 height 7
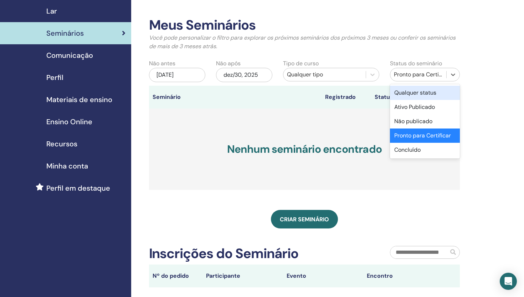
click at [439, 92] on div "Qualquer status" at bounding box center [425, 93] width 70 height 14
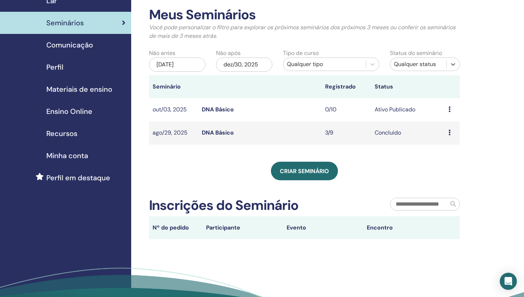
scroll to position [30, 0]
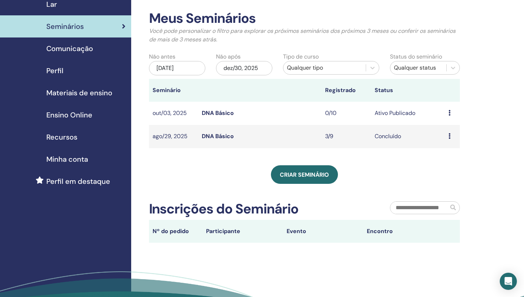
click at [188, 68] on div "jun/30, 2025" at bounding box center [177, 68] width 56 height 14
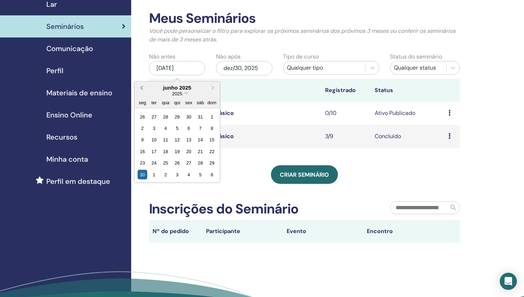
click at [142, 88] on span "Previous Month" at bounding box center [142, 87] width 0 height 7
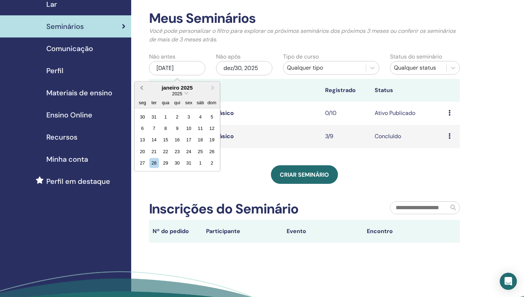
click at [142, 88] on span "Previous Month" at bounding box center [142, 87] width 0 height 7
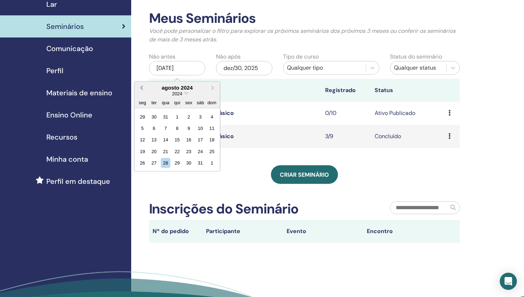
click at [142, 88] on span "Previous Month" at bounding box center [142, 87] width 0 height 7
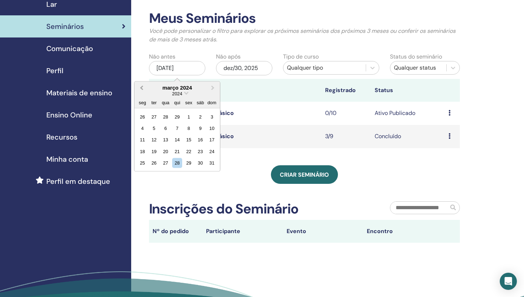
click at [142, 88] on span "Previous Month" at bounding box center [142, 87] width 0 height 7
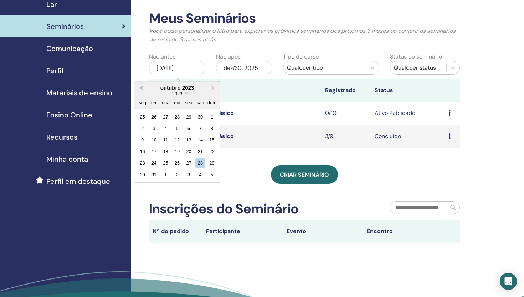
click at [142, 88] on span "Previous Month" at bounding box center [142, 87] width 0 height 7
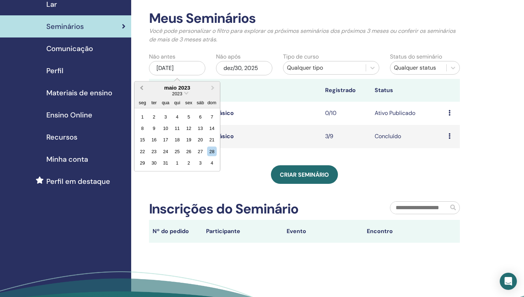
click at [142, 88] on span "Previous Month" at bounding box center [142, 87] width 0 height 7
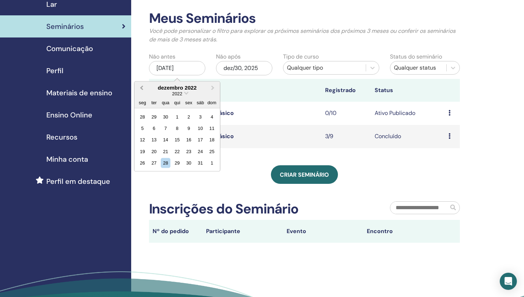
click at [142, 88] on span "Previous Month" at bounding box center [142, 87] width 0 height 7
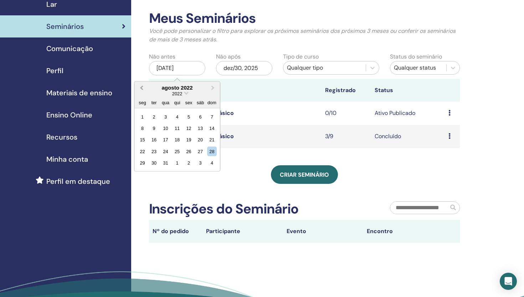
click at [142, 88] on span "Previous Month" at bounding box center [142, 87] width 0 height 7
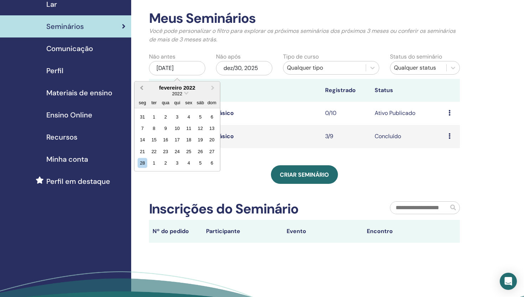
click at [142, 88] on span "Previous Month" at bounding box center [142, 87] width 0 height 7
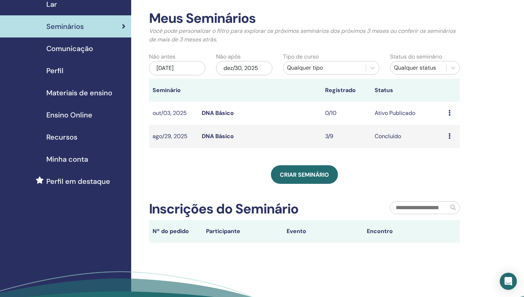
click at [242, 172] on div "Criar seminário" at bounding box center [304, 174] width 311 height 19
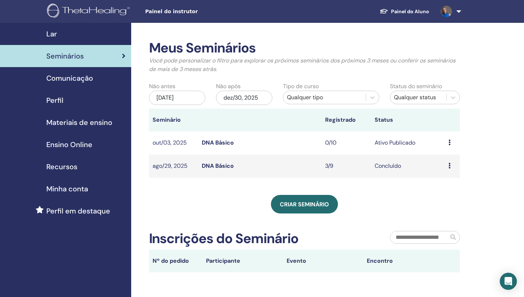
click at [405, 11] on link "Painel do Aluno" at bounding box center [404, 11] width 61 height 13
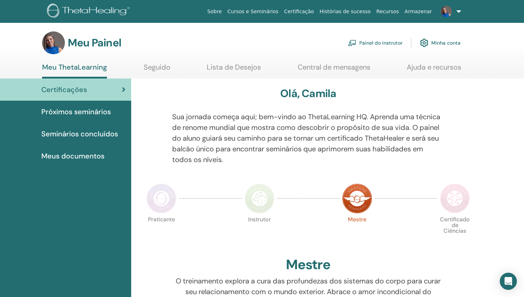
click at [84, 134] on font "Seminários concluídos" at bounding box center [79, 133] width 77 height 9
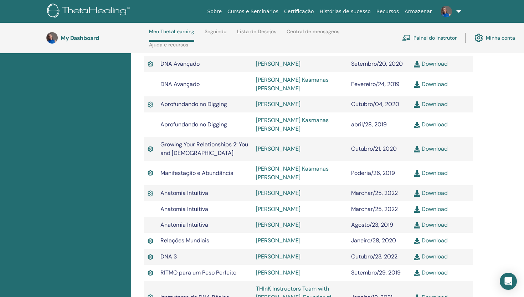
scroll to position [295, 0]
click at [402, 249] on td "Outubro/23, 2022" at bounding box center [379, 257] width 62 height 16
drag, startPoint x: 402, startPoint y: 227, endPoint x: 348, endPoint y: 227, distance: 53.8
click at [348, 249] on td "Outubro/23, 2022" at bounding box center [379, 257] width 62 height 16
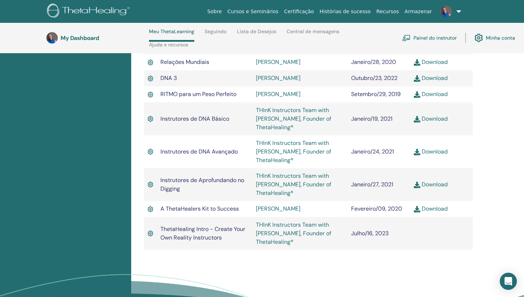
scroll to position [473, 0]
drag, startPoint x: 396, startPoint y: 203, endPoint x: 348, endPoint y: 199, distance: 47.9
click at [348, 217] on td "Julho/16, 2023" at bounding box center [379, 233] width 62 height 33
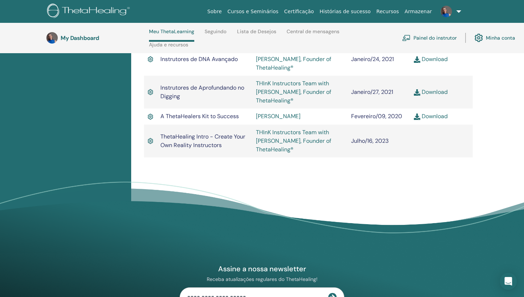
scroll to position [509, 0]
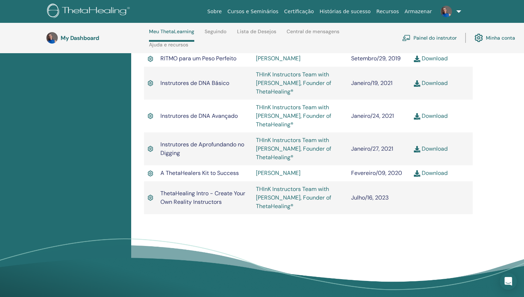
click at [438, 181] on td at bounding box center [441, 197] width 62 height 33
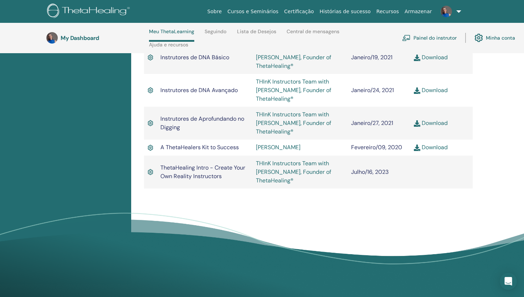
scroll to position [532, 0]
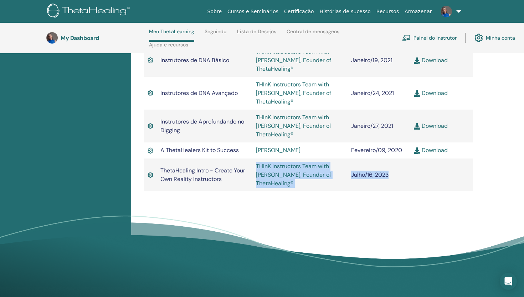
drag, startPoint x: 454, startPoint y: 143, endPoint x: 229, endPoint y: 145, distance: 225.0
click at [228, 158] on tr "ThetaHealing Intro - Create Your Own Reality Instructors THInK Instructors Team…" at bounding box center [308, 174] width 329 height 33
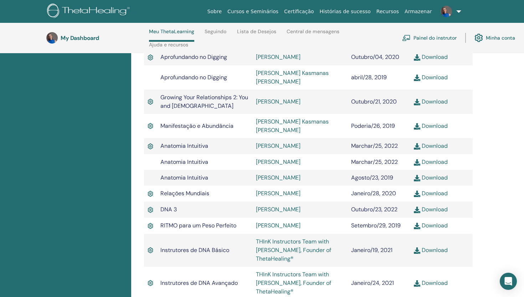
scroll to position [342, 0]
drag, startPoint x: 401, startPoint y: 130, endPoint x: 355, endPoint y: 129, distance: 45.3
click at [355, 155] on td "Marchar/25, 2022" at bounding box center [379, 163] width 62 height 16
drag, startPoint x: 405, startPoint y: 176, endPoint x: 250, endPoint y: 180, distance: 155.8
click at [249, 202] on tr "DNA 3 [PERSON_NAME] Outubro/23, 2022 Download" at bounding box center [308, 210] width 329 height 16
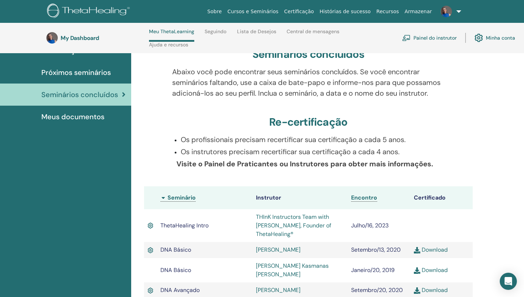
scroll to position [0, 0]
